Goal: Task Accomplishment & Management: Manage account settings

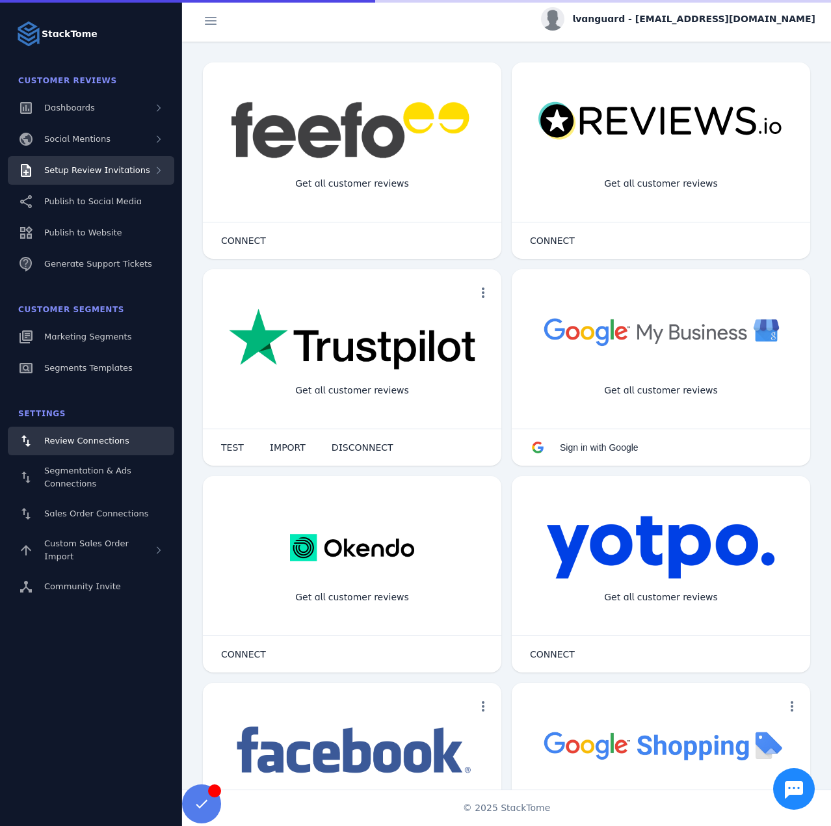
click at [114, 175] on div "Setup Review Invitations" at bounding box center [97, 170] width 106 height 13
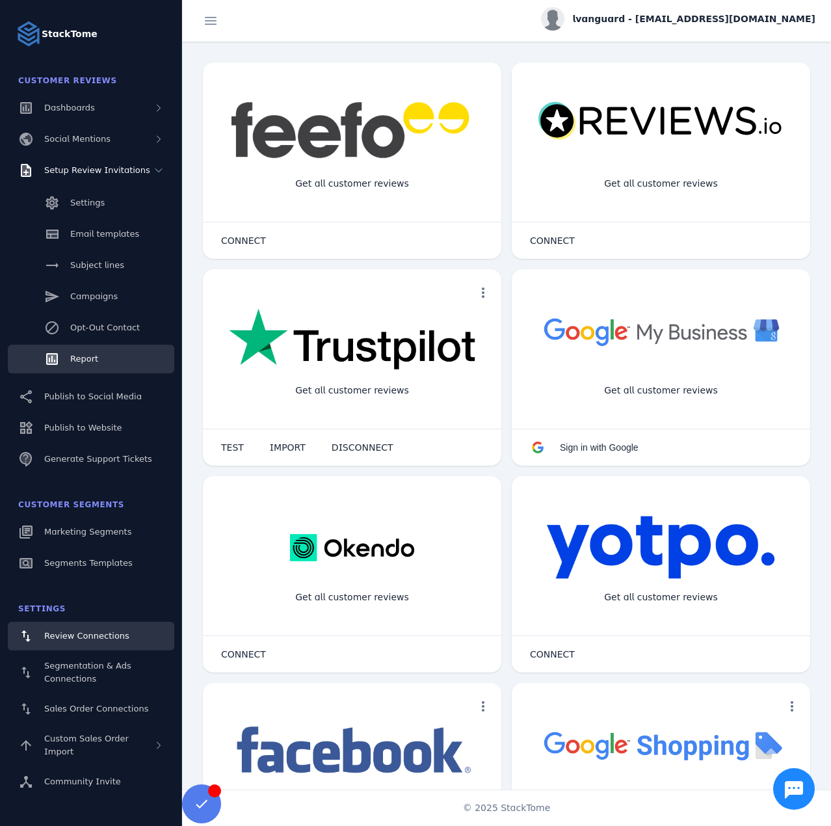
click at [122, 359] on link "Report" at bounding box center [91, 359] width 166 height 29
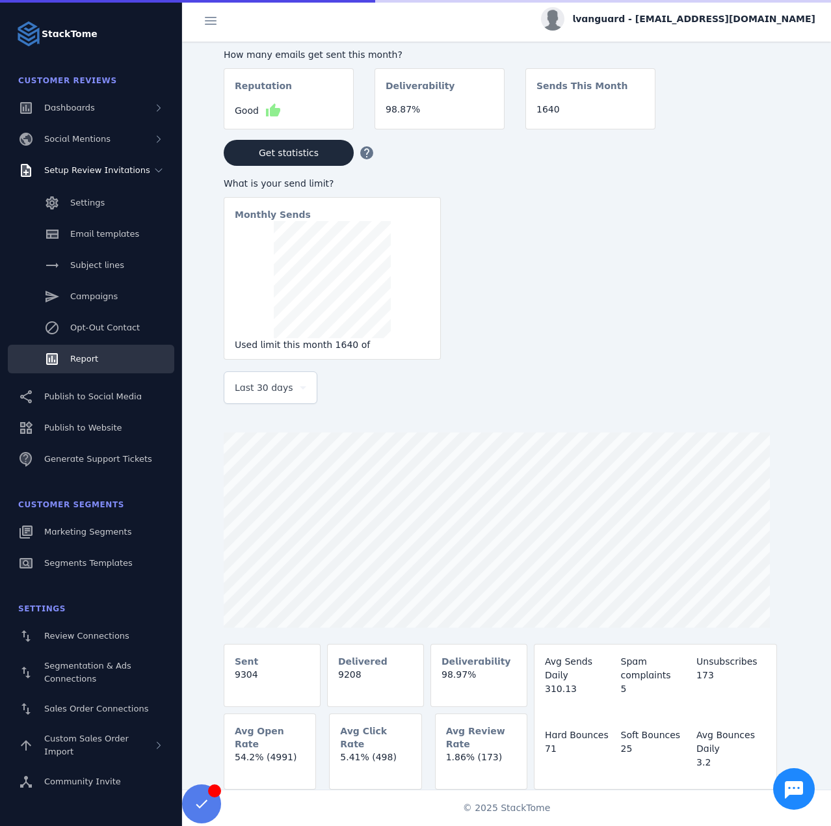
click at [288, 392] on div "Last 30 days" at bounding box center [265, 388] width 60 height 16
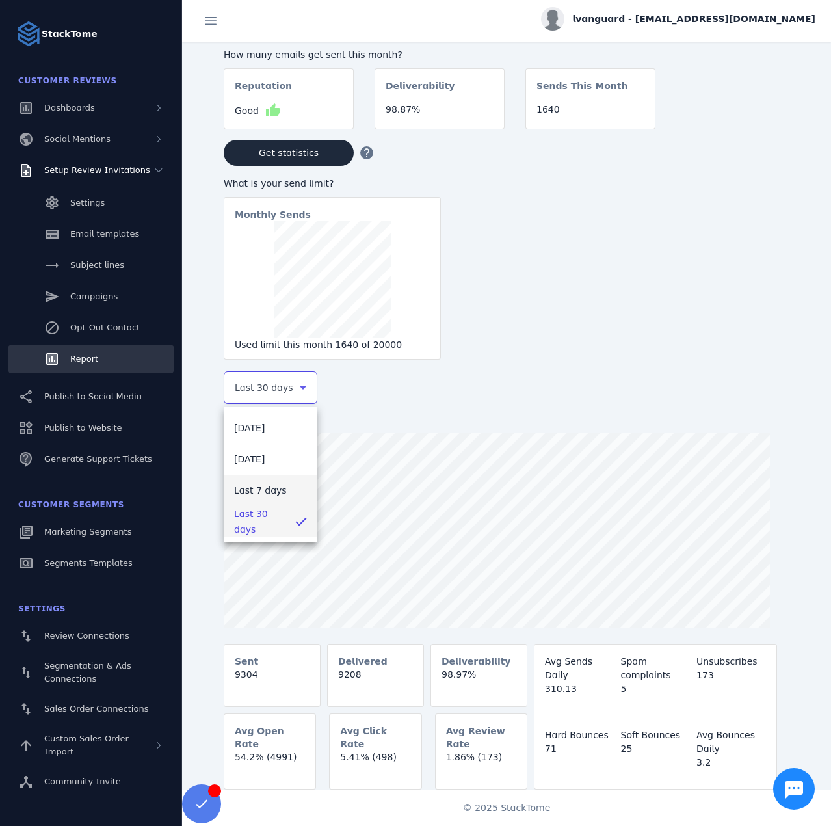
click at [282, 480] on mat-option "Last 7 days" at bounding box center [271, 490] width 94 height 31
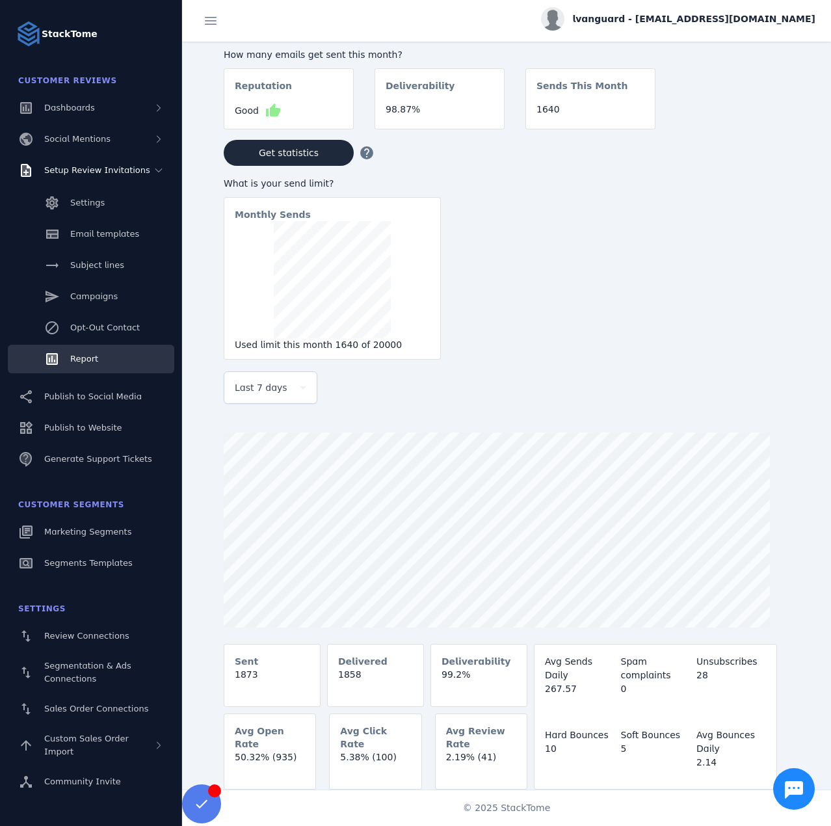
click at [697, 21] on span "lvanguard - cs_lvanguard@stacktome.com" at bounding box center [693, 19] width 243 height 14
click at [752, 125] on button "Sign out" at bounding box center [769, 125] width 94 height 31
